Goal: Navigation & Orientation: Find specific page/section

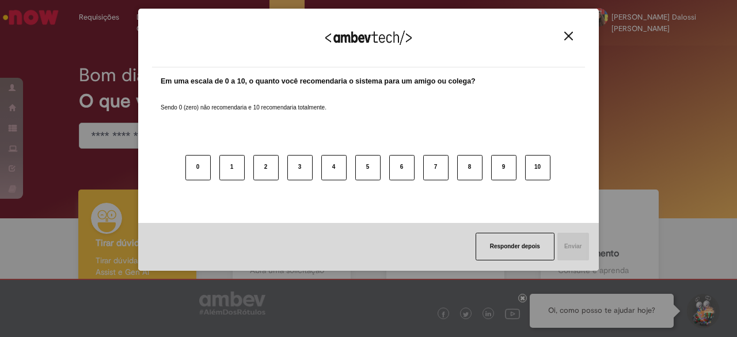
click at [571, 34] on img "Close" at bounding box center [568, 36] width 9 height 9
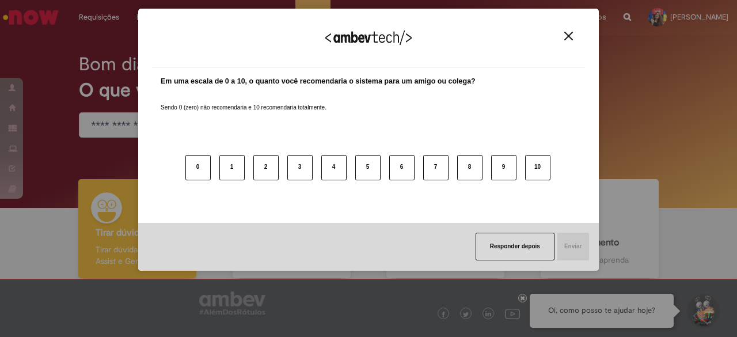
click at [571, 34] on img "Close" at bounding box center [568, 36] width 9 height 9
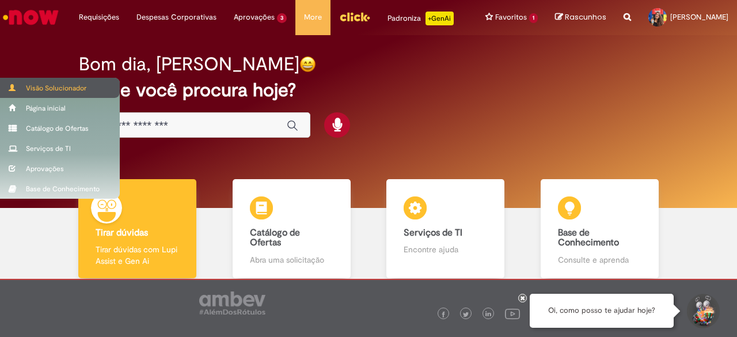
click at [12, 89] on span at bounding box center [13, 87] width 9 height 7
